Goal: Check status

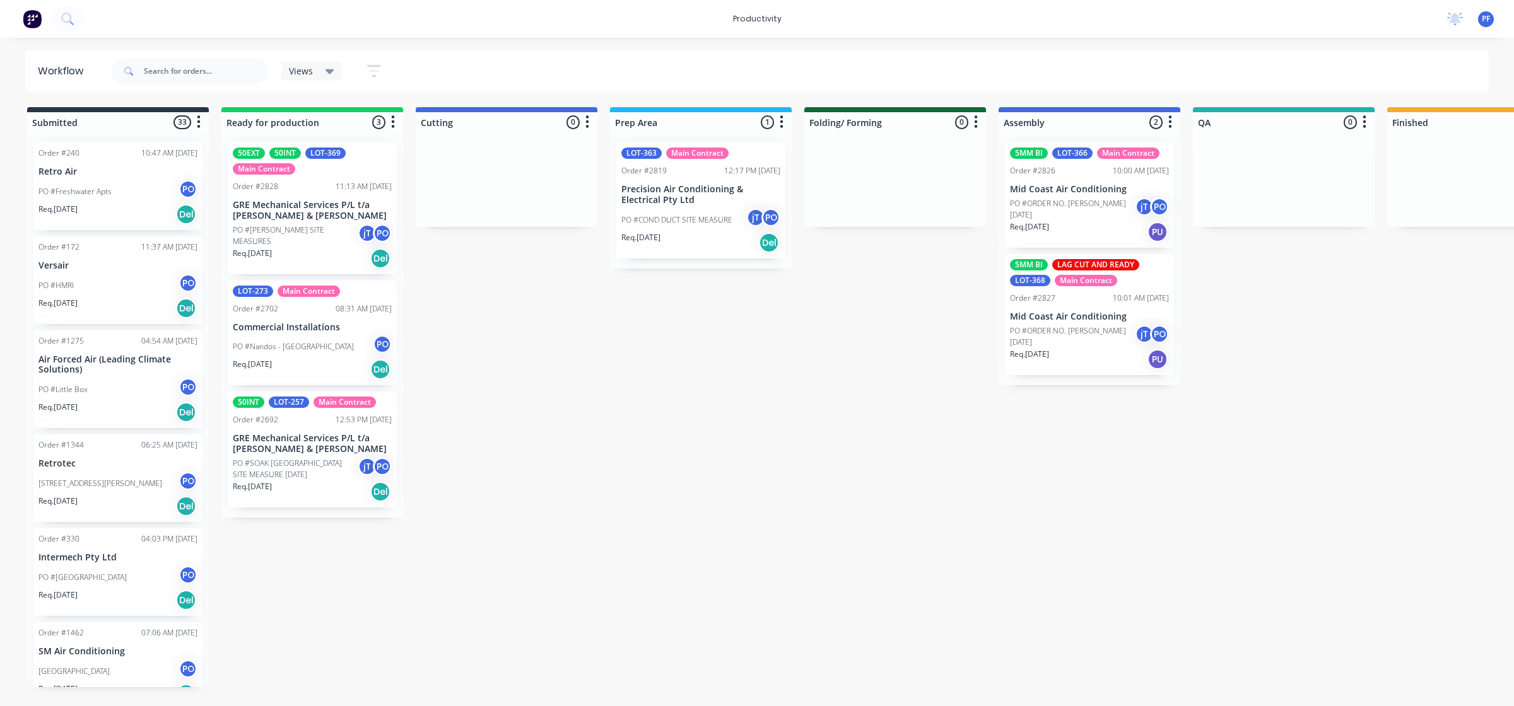
click at [1077, 199] on div "PO #ORDER NO. [PERSON_NAME] [DATE] jT PO" at bounding box center [1089, 209] width 159 height 24
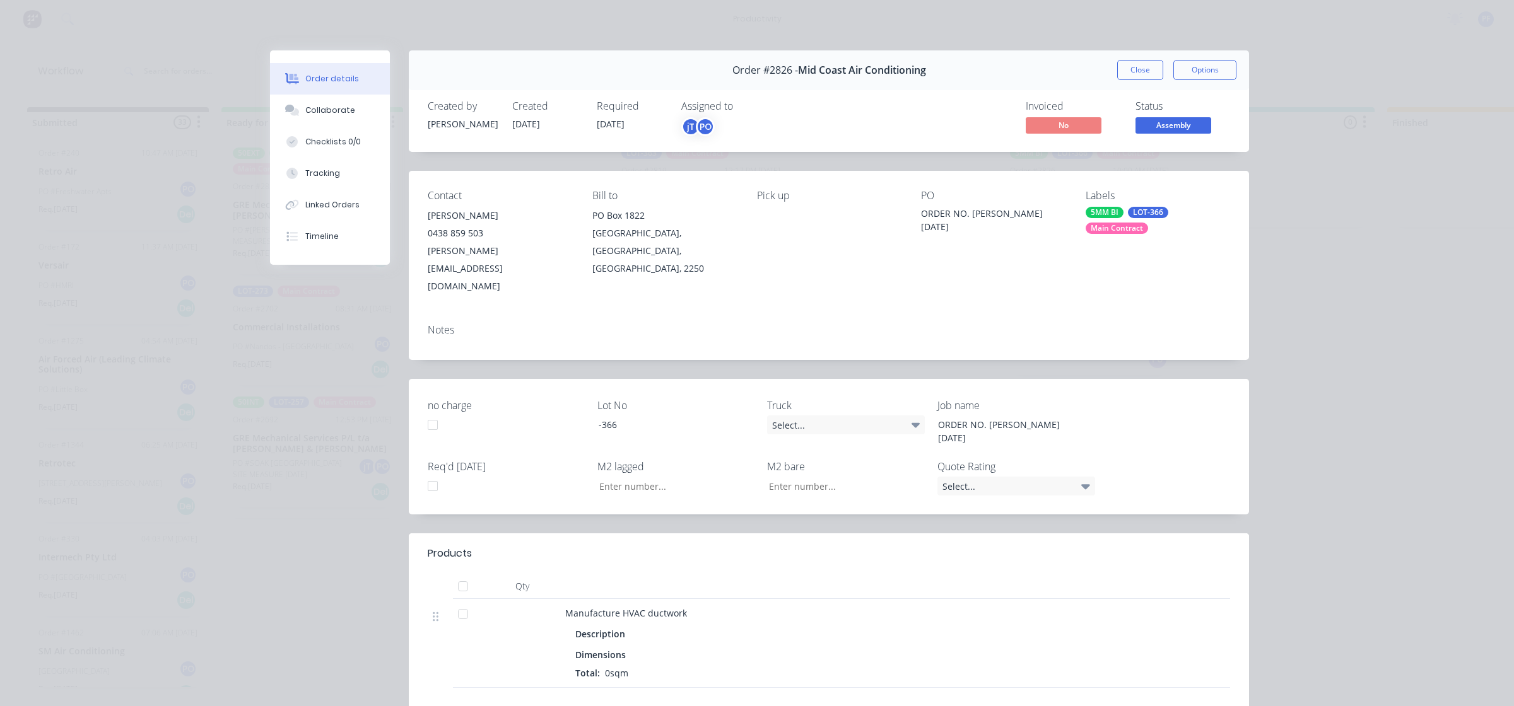
click at [1085, 234] on div "5MM BI LOT-366 Main Contract" at bounding box center [1157, 220] width 144 height 27
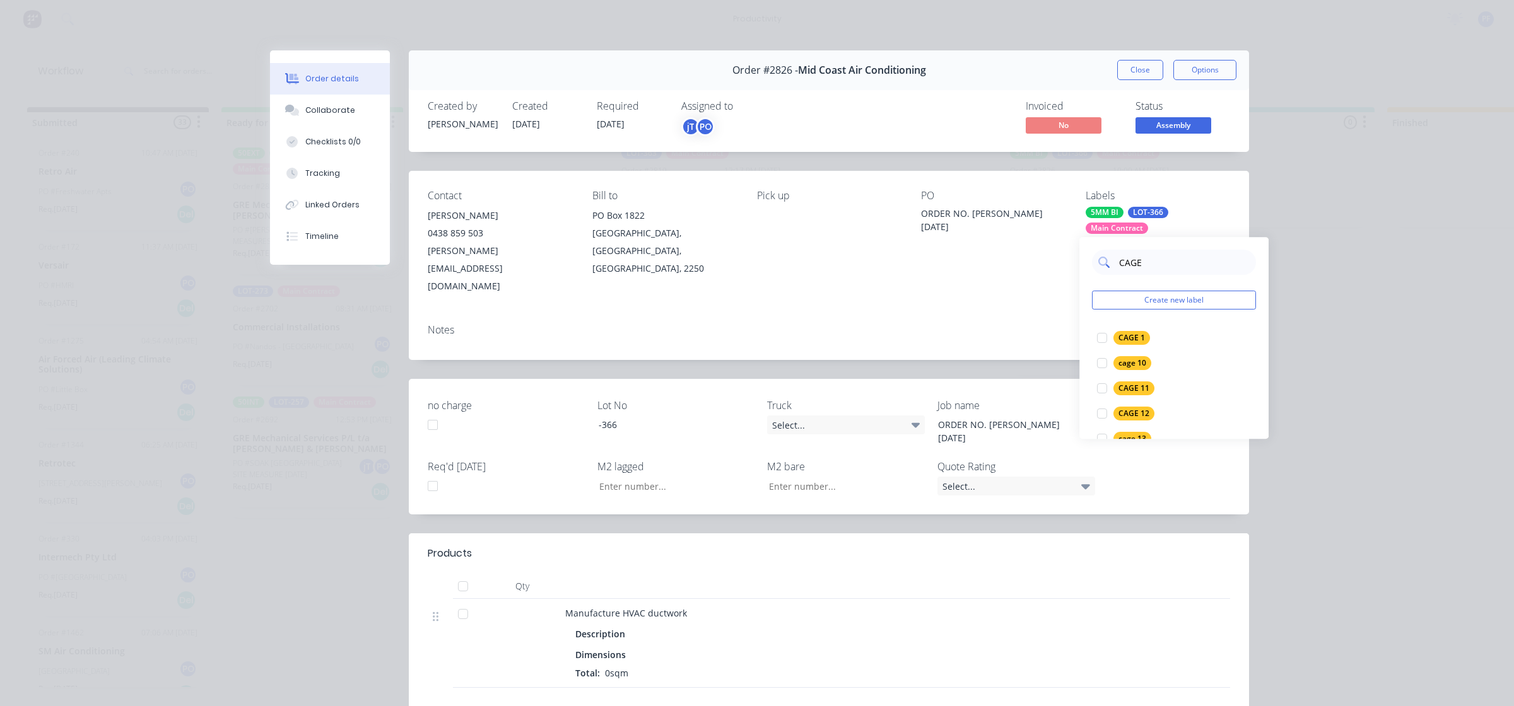
type input "CAGE 9"
click at [1097, 334] on div at bounding box center [1101, 337] width 25 height 25
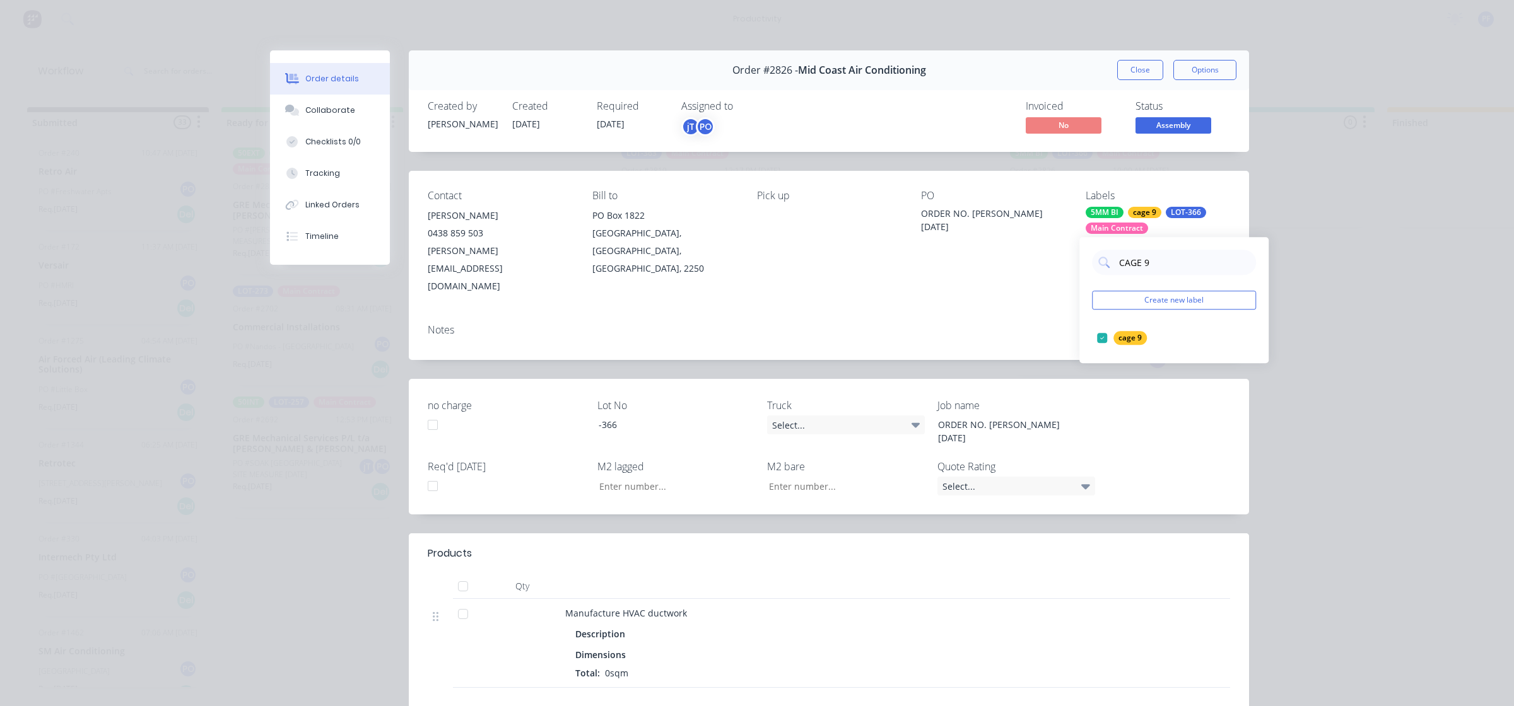
drag, startPoint x: 1044, startPoint y: 322, endPoint x: 1049, endPoint y: 313, distance: 10.7
click at [1046, 317] on div "Notes" at bounding box center [829, 337] width 840 height 46
click at [1135, 78] on button "Close" at bounding box center [1140, 70] width 46 height 20
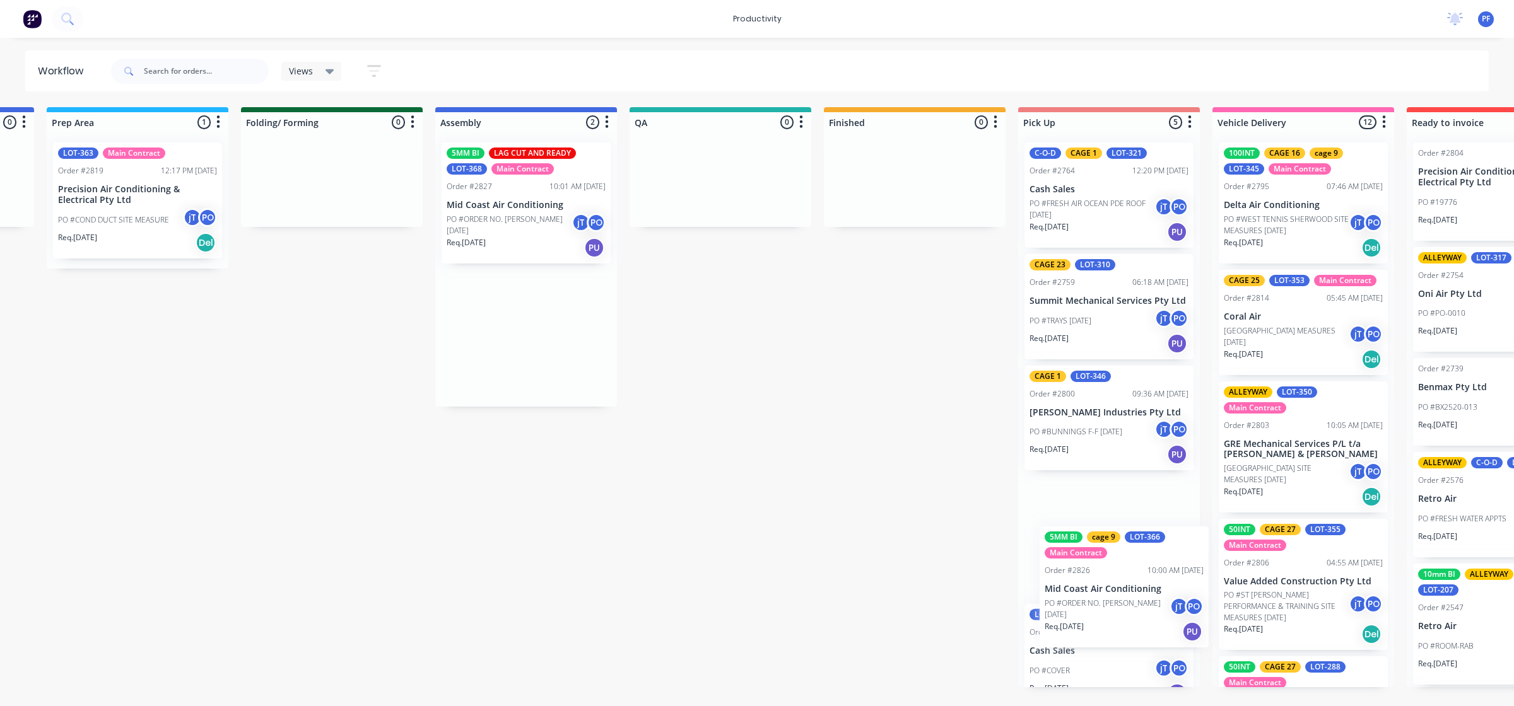
scroll to position [131, 0]
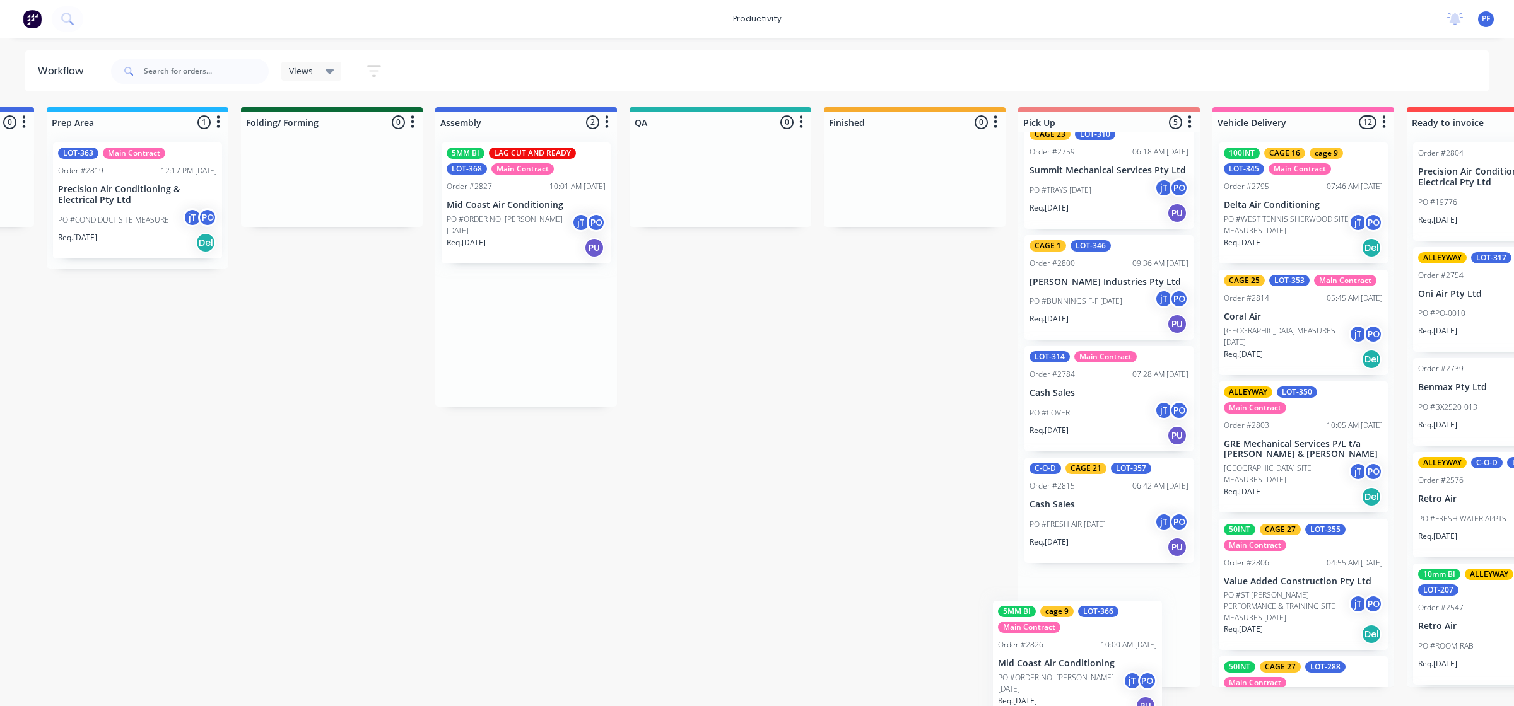
drag, startPoint x: 1052, startPoint y: 218, endPoint x: 1082, endPoint y: 650, distance: 433.1
click at [1083, 651] on div "Submitted 33 Order #240 10:47 AM [DATE] Retro Air PO #Freshwater Apts PO Req. […" at bounding box center [661, 397] width 2469 height 580
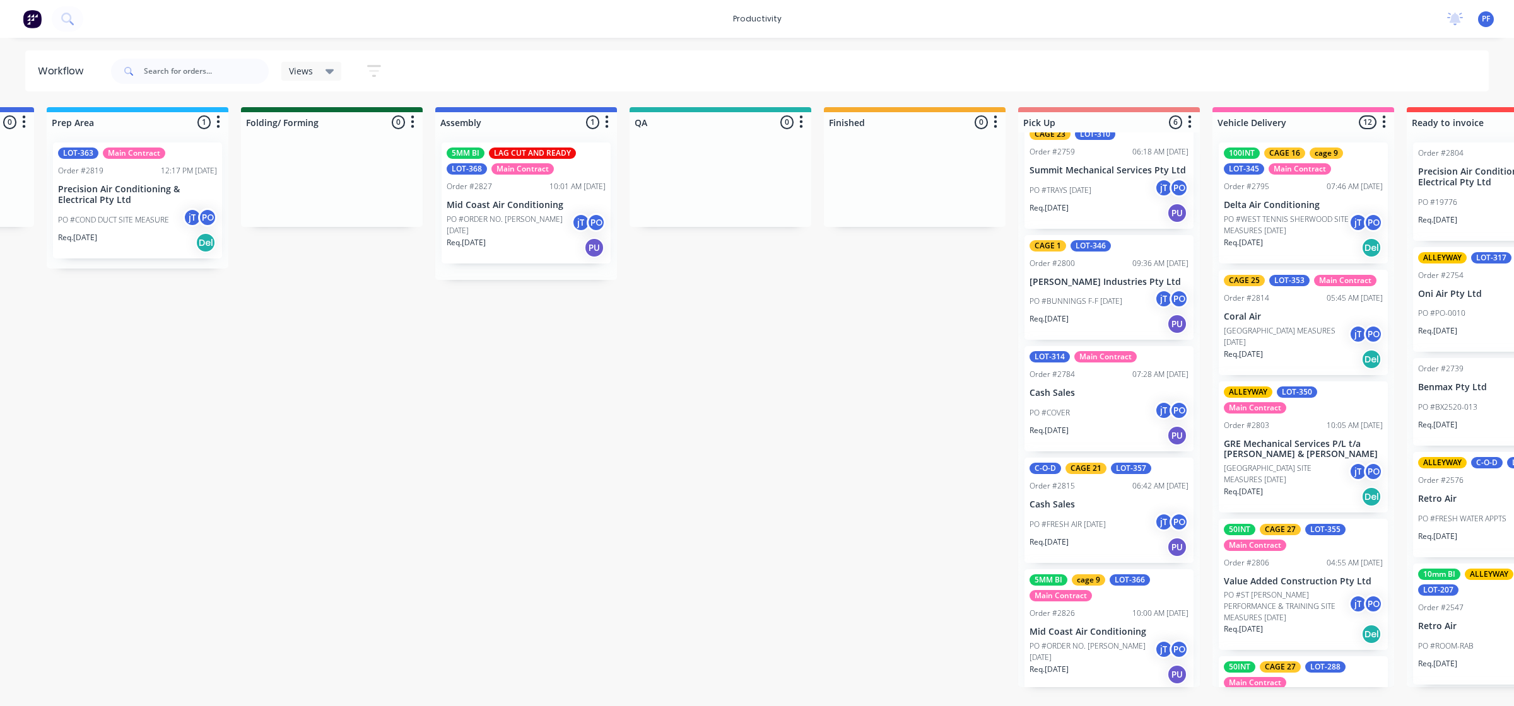
click at [509, 235] on div "PO #ORDER NO. [PERSON_NAME] [DATE] jT PO" at bounding box center [526, 225] width 159 height 24
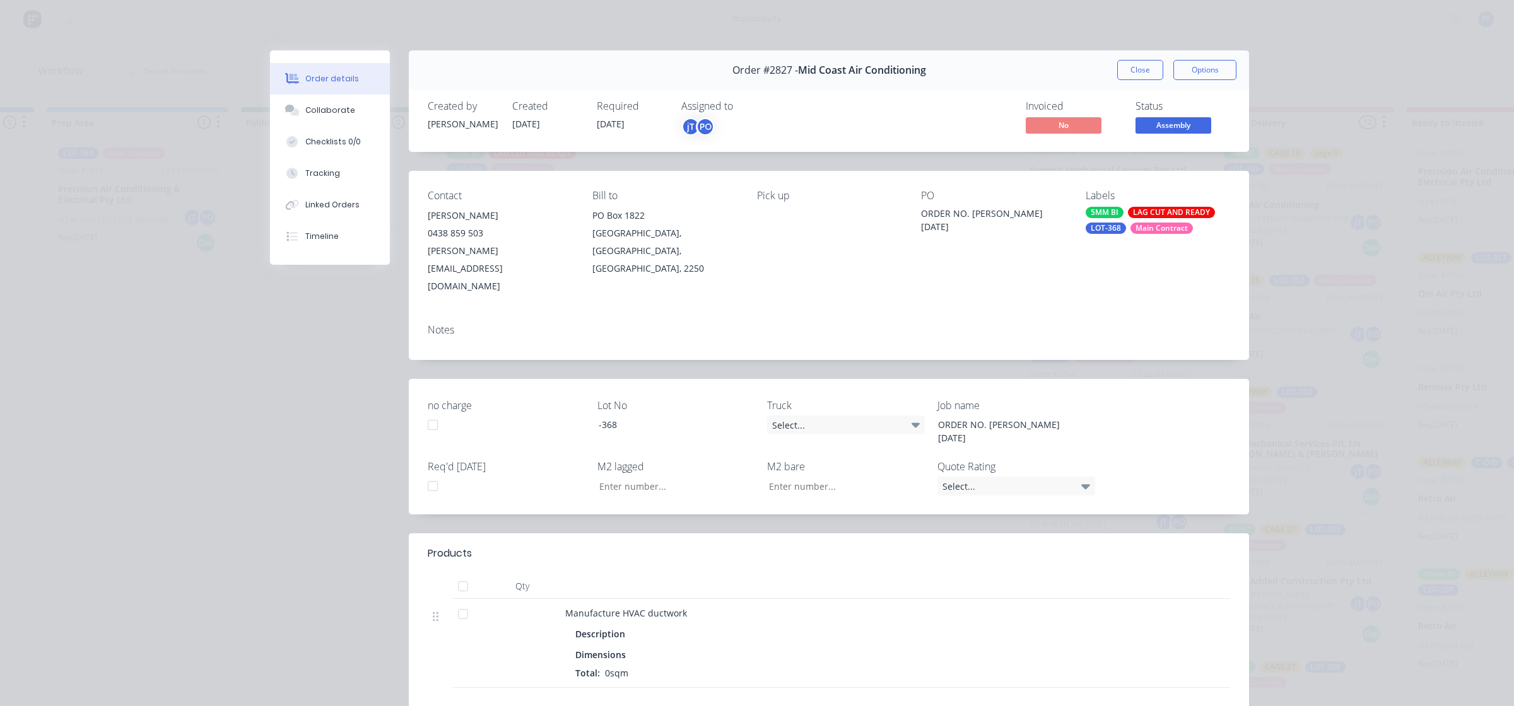
click at [1102, 231] on div "LOT-368" at bounding box center [1105, 228] width 40 height 11
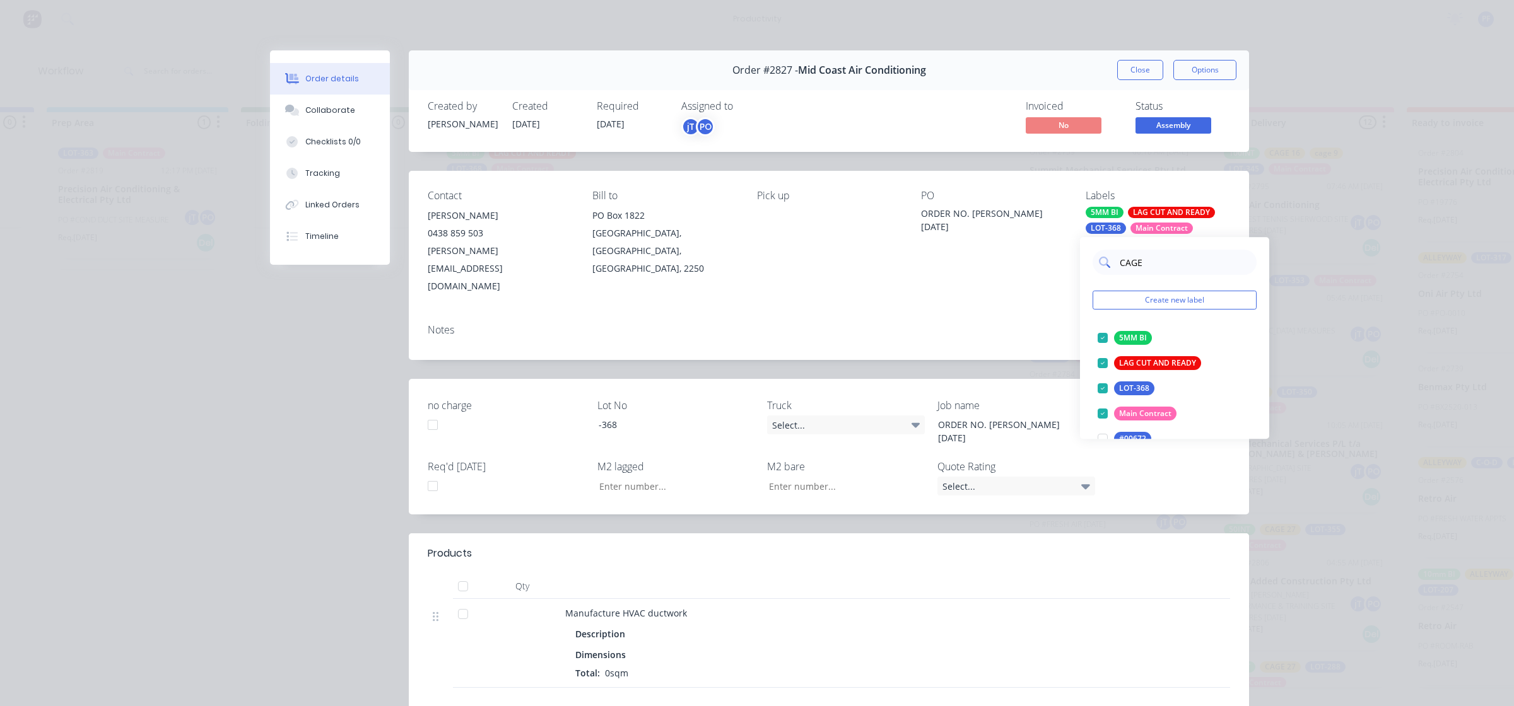
type input "CAGE 9"
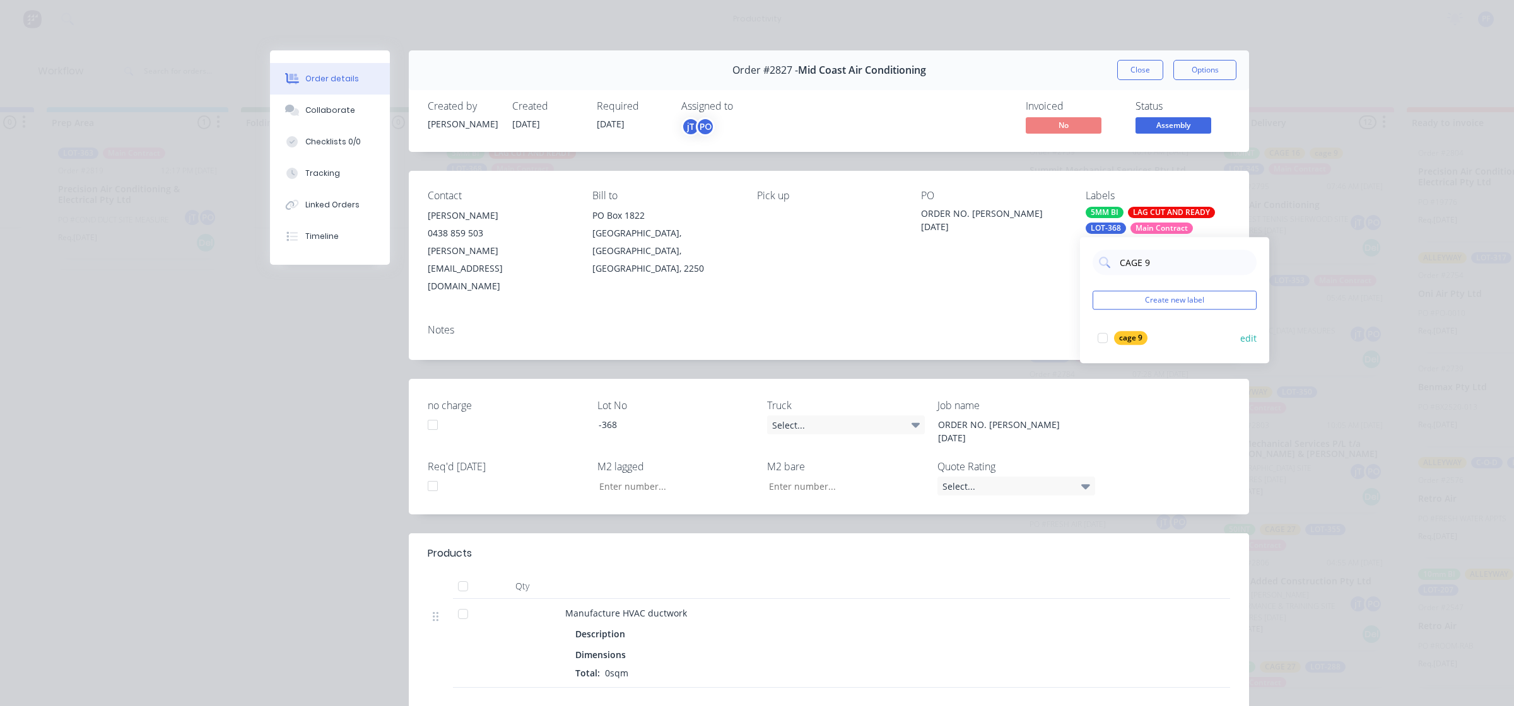
click at [1092, 339] on div at bounding box center [1102, 337] width 25 height 25
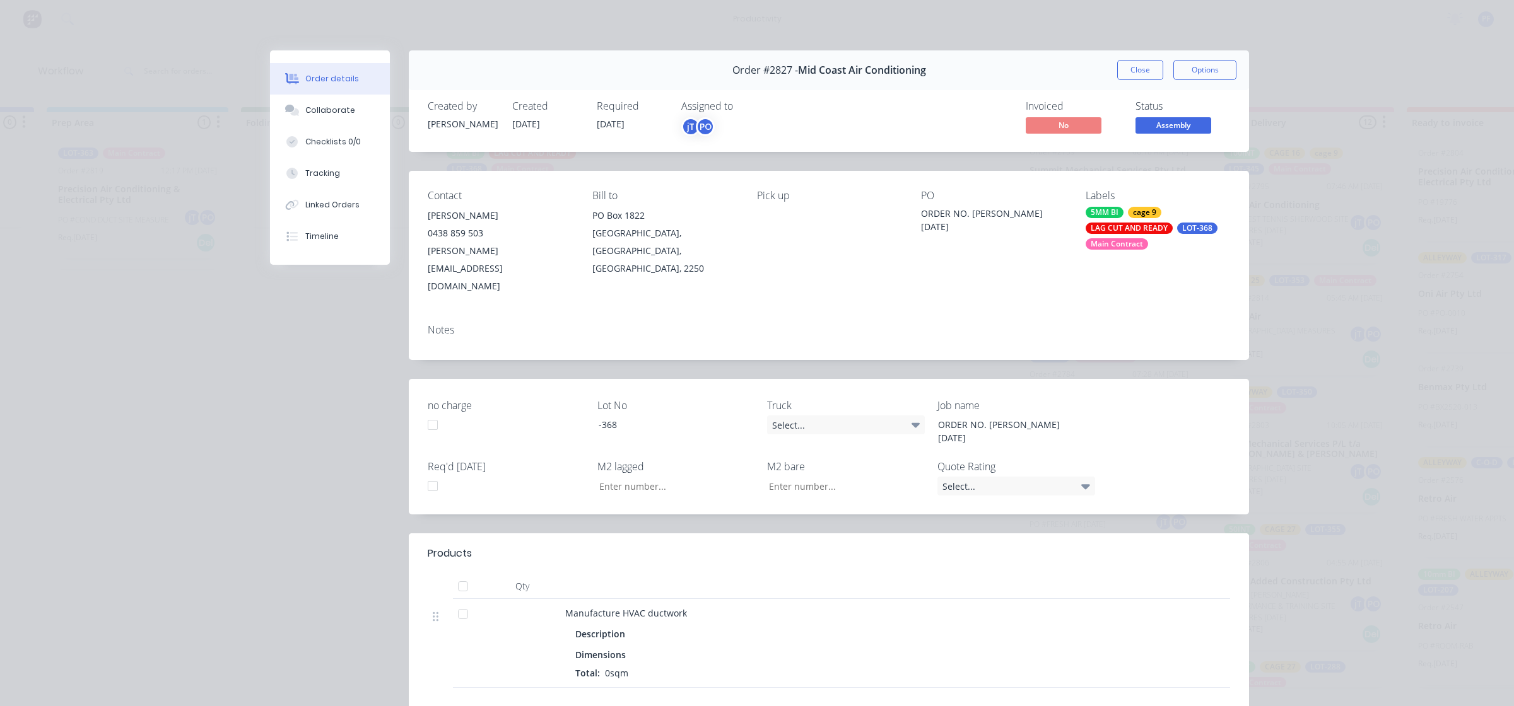
drag, startPoint x: 1051, startPoint y: 298, endPoint x: 1056, endPoint y: 295, distance: 6.8
click at [1056, 324] on div "Notes" at bounding box center [829, 330] width 802 height 12
click at [1145, 63] on button "Close" at bounding box center [1140, 70] width 46 height 20
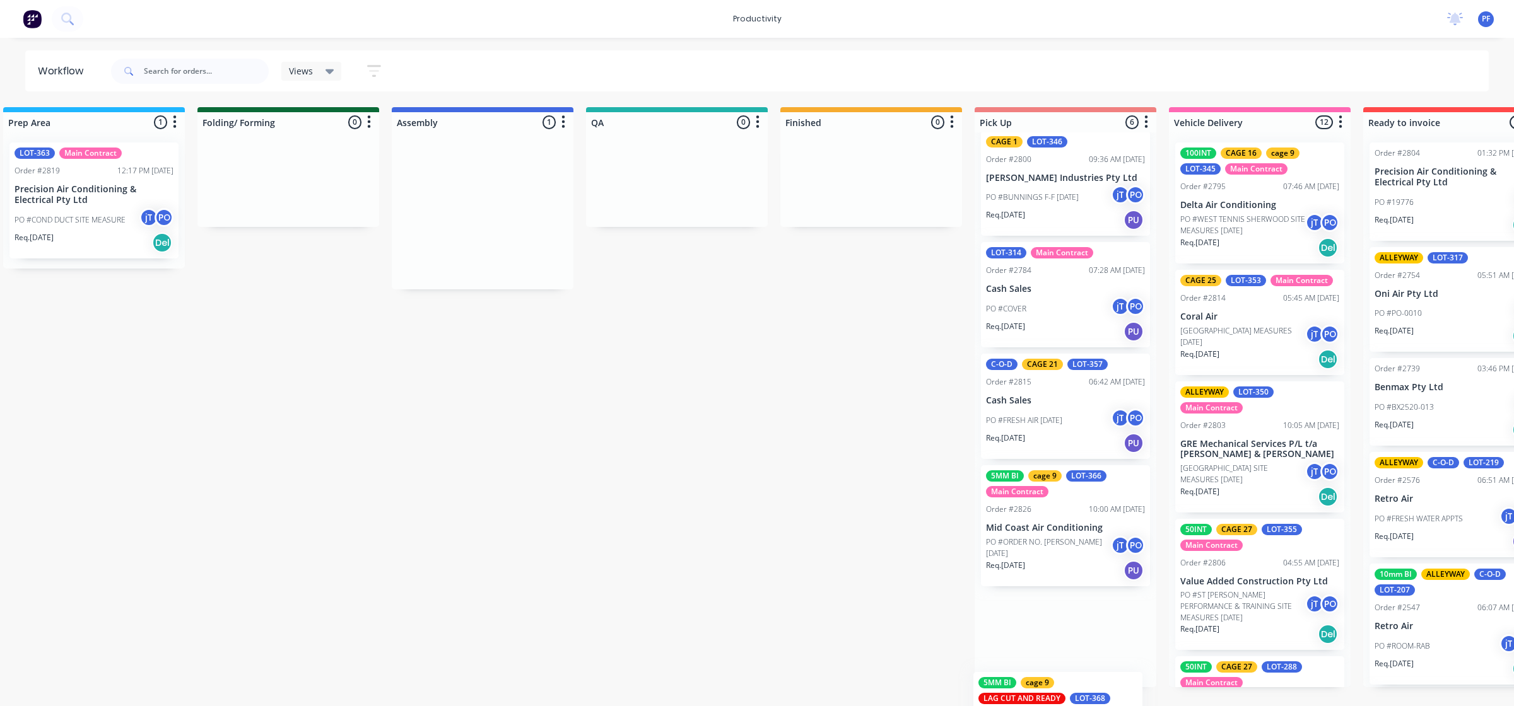
scroll to position [269, 0]
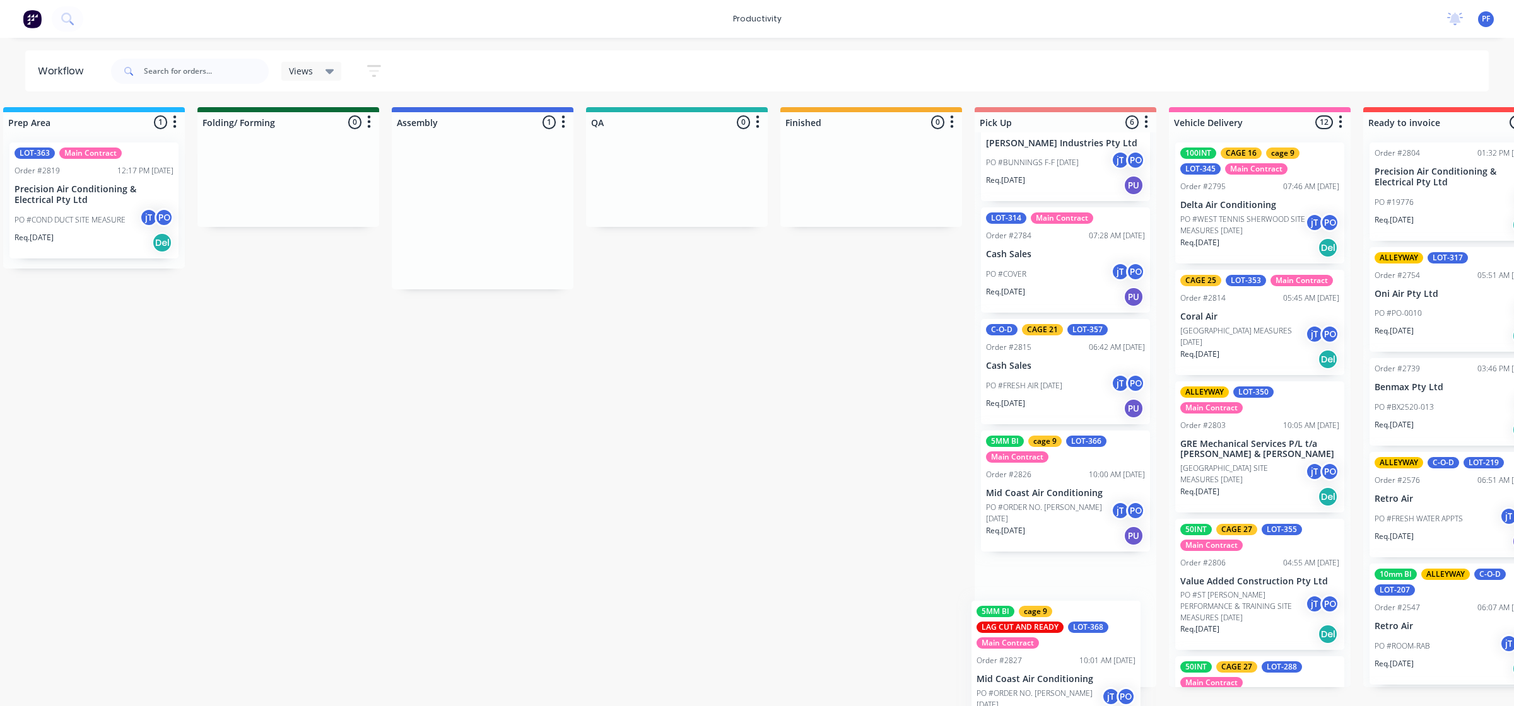
drag, startPoint x: 1054, startPoint y: 213, endPoint x: 1041, endPoint y: 628, distance: 415.2
click at [1041, 628] on div "Submitted 33 Order #240 10:47 AM [DATE] Retro Air PO #Freshwater Apts PO Req. […" at bounding box center [618, 397] width 2469 height 580
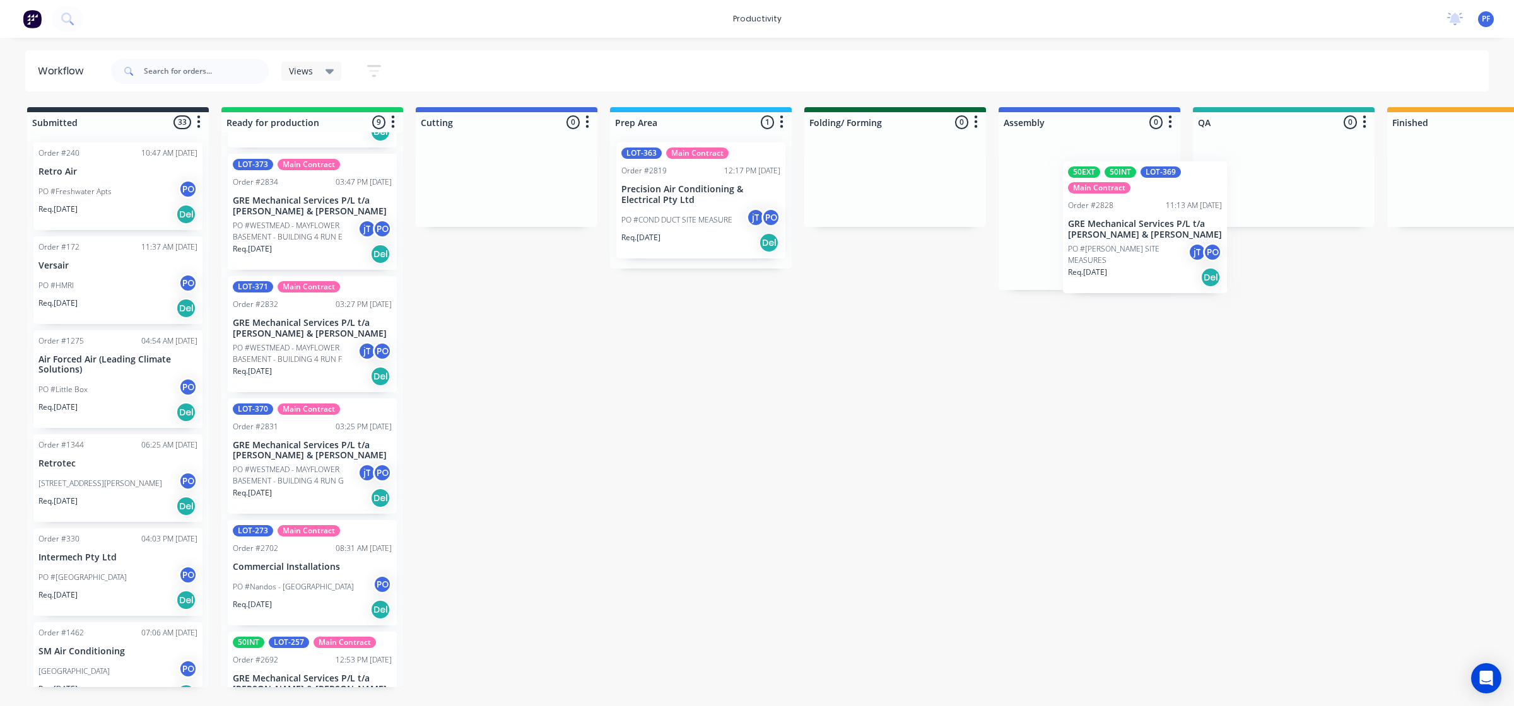
scroll to position [0, 6]
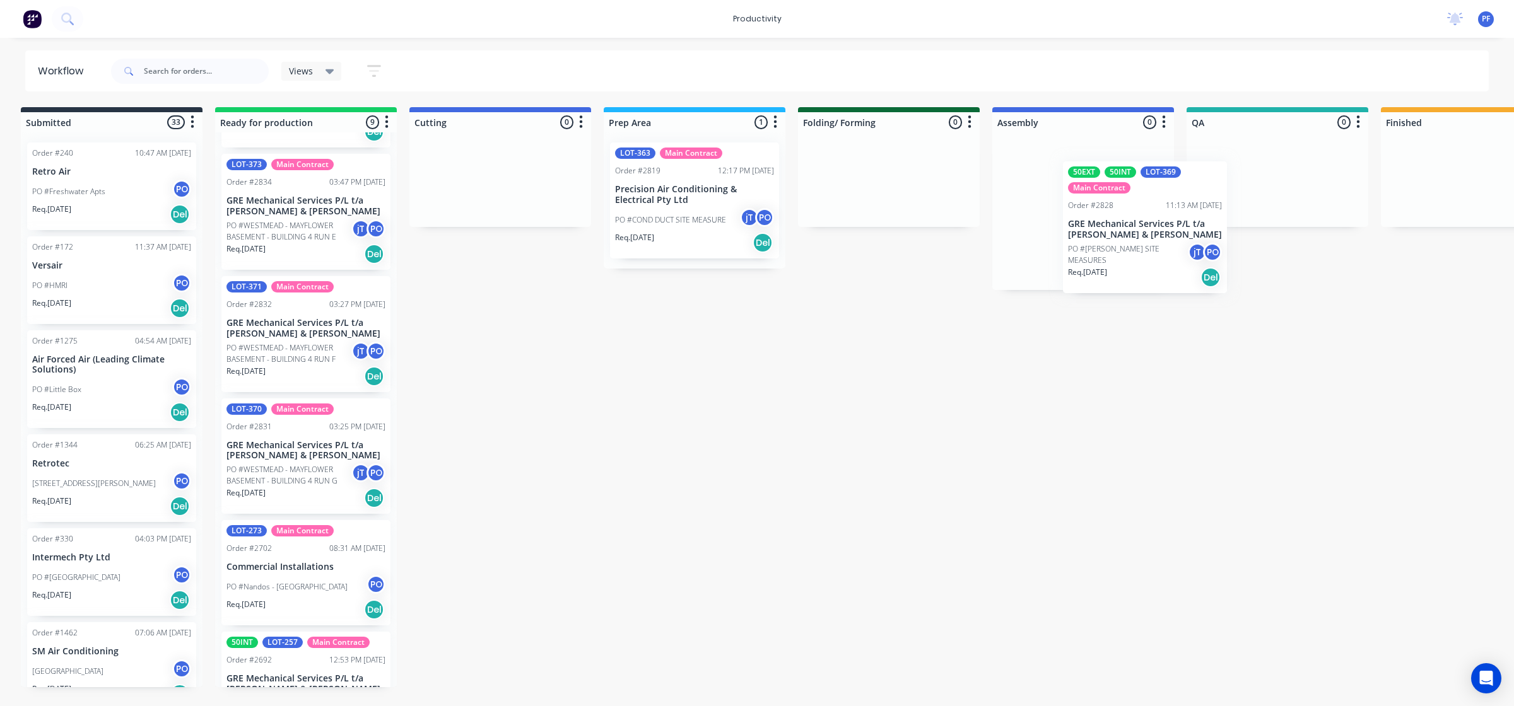
drag, startPoint x: 326, startPoint y: 592, endPoint x: 1118, endPoint y: 172, distance: 896.3
click at [1121, 172] on div "Submitted 33 Order #240 10:47 AM [DATE] Retro Air PO #Freshwater Apts PO Req. […" at bounding box center [1218, 397] width 2469 height 580
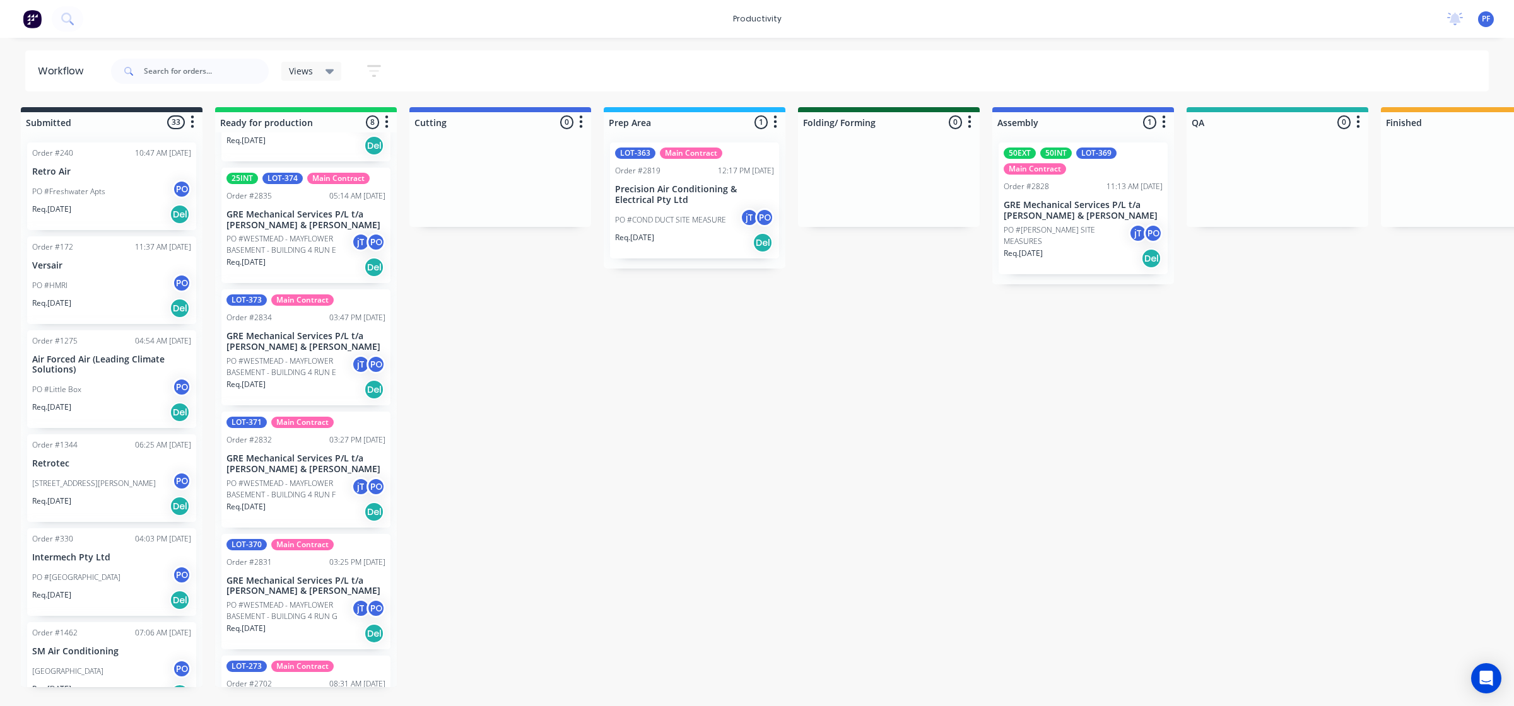
scroll to position [0, 0]
